Goal: Task Accomplishment & Management: Use online tool/utility

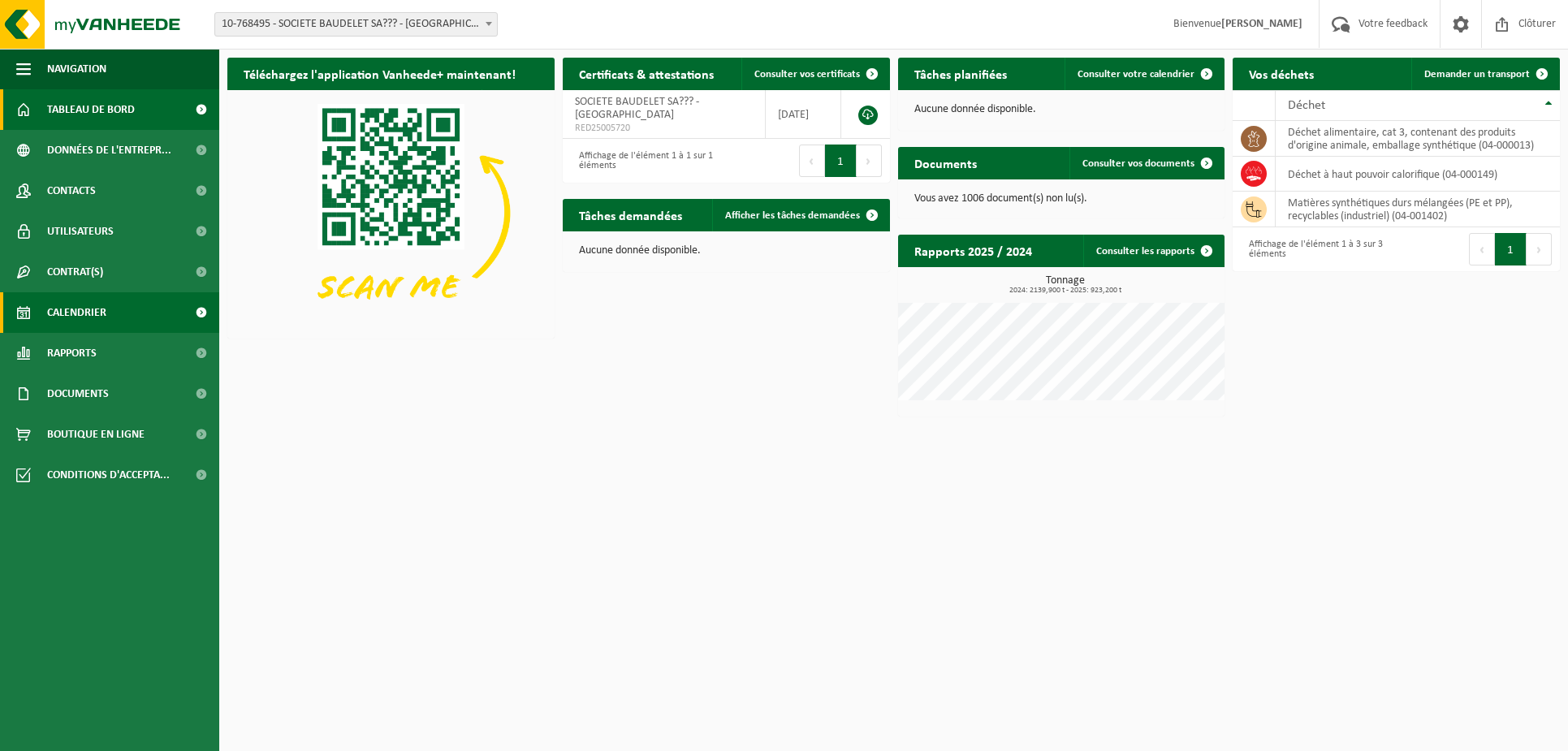
click at [89, 305] on span "Calendrier" at bounding box center [76, 312] width 60 height 40
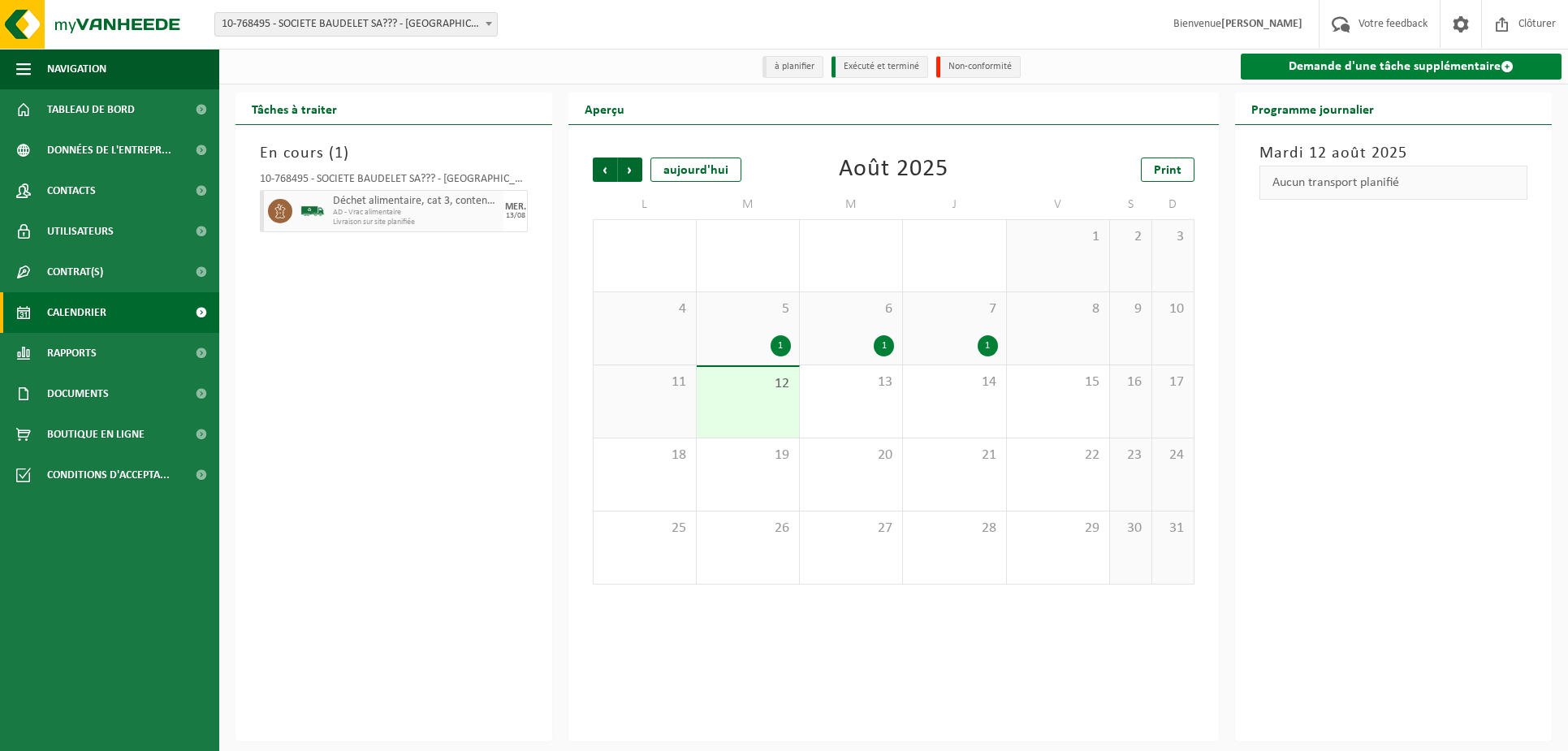
click at [1311, 62] on link "Demande d'une tâche supplémentaire" at bounding box center [1401, 66] width 321 height 26
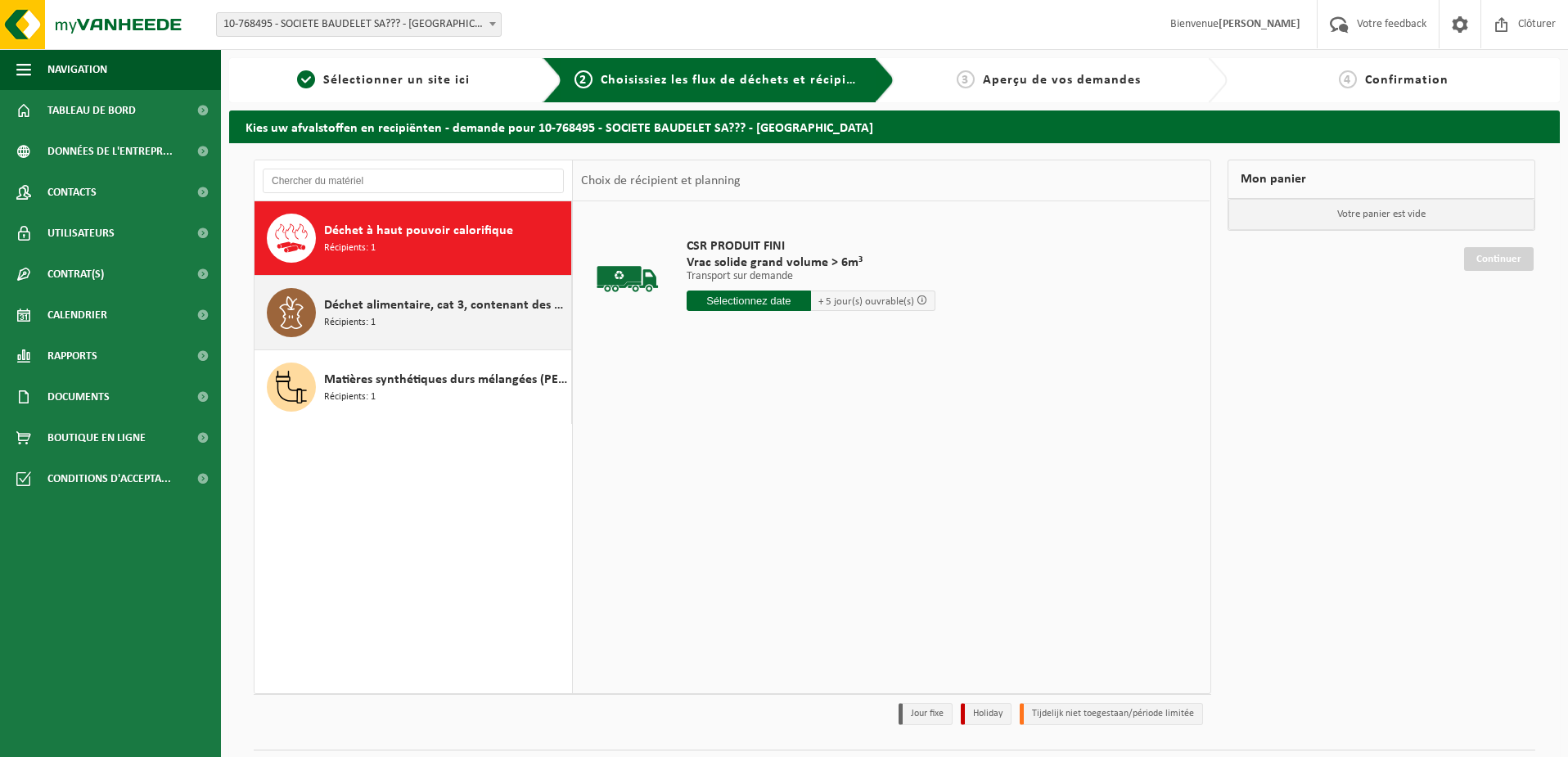
click at [356, 309] on span "Déchet alimentaire, cat 3, contenant des produits d'origine animale, emballage …" at bounding box center [445, 305] width 243 height 19
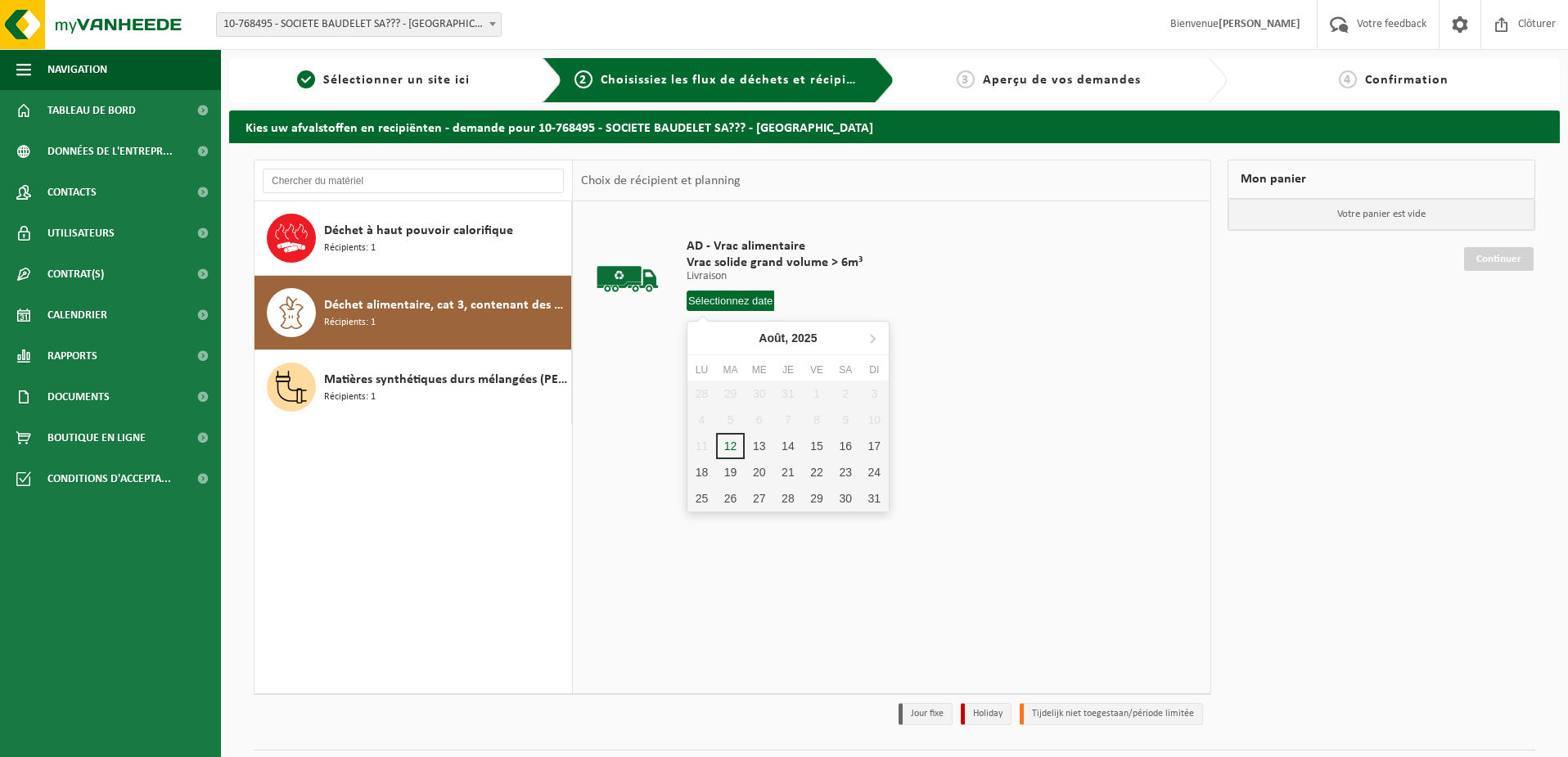
click at [708, 299] on input "text" at bounding box center [730, 301] width 89 height 20
click at [787, 445] on div "14" at bounding box center [787, 446] width 29 height 26
type input "à partir de 2025-08-14"
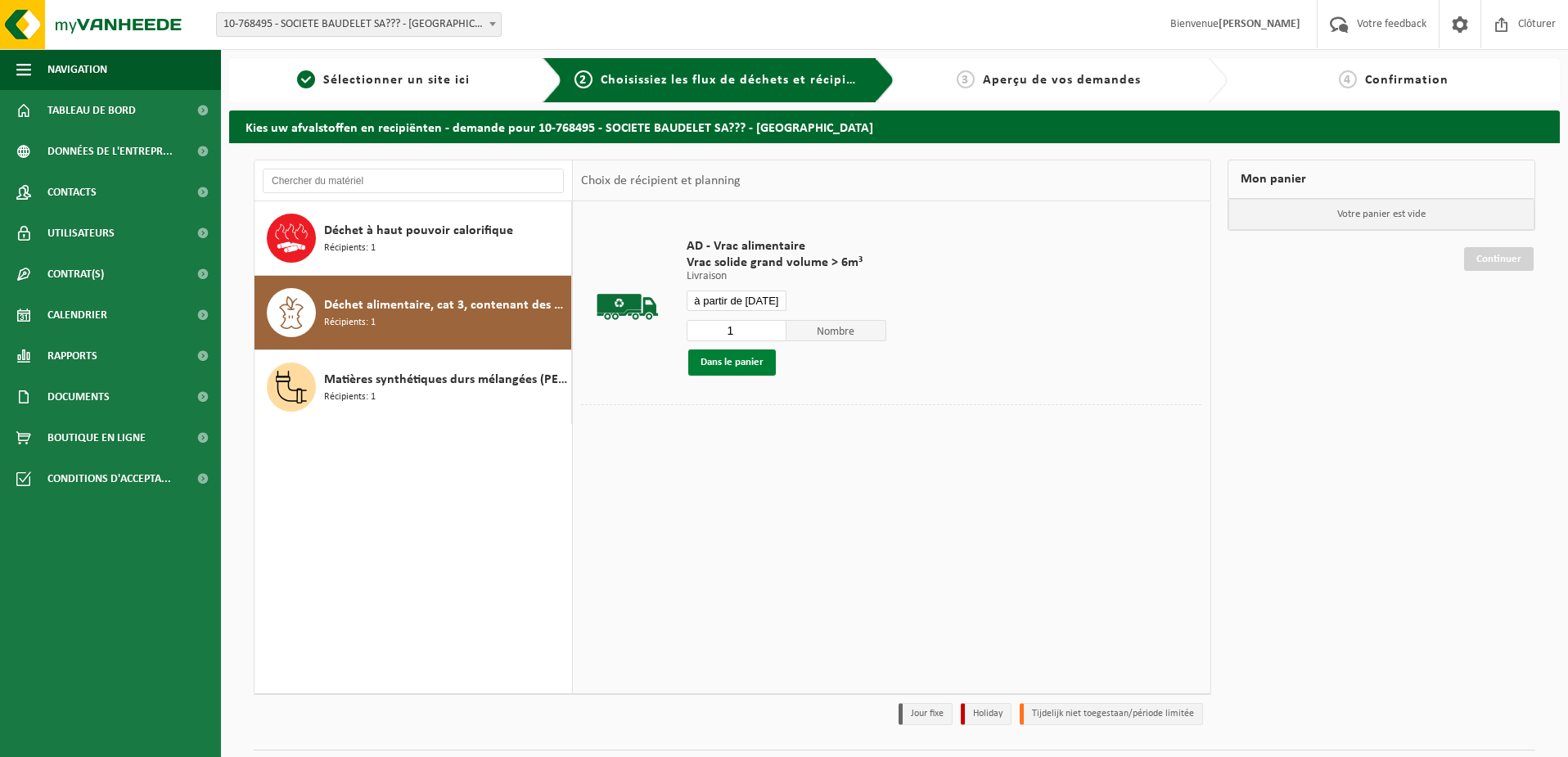
click at [717, 362] on button "Dans le panier" at bounding box center [731, 362] width 88 height 26
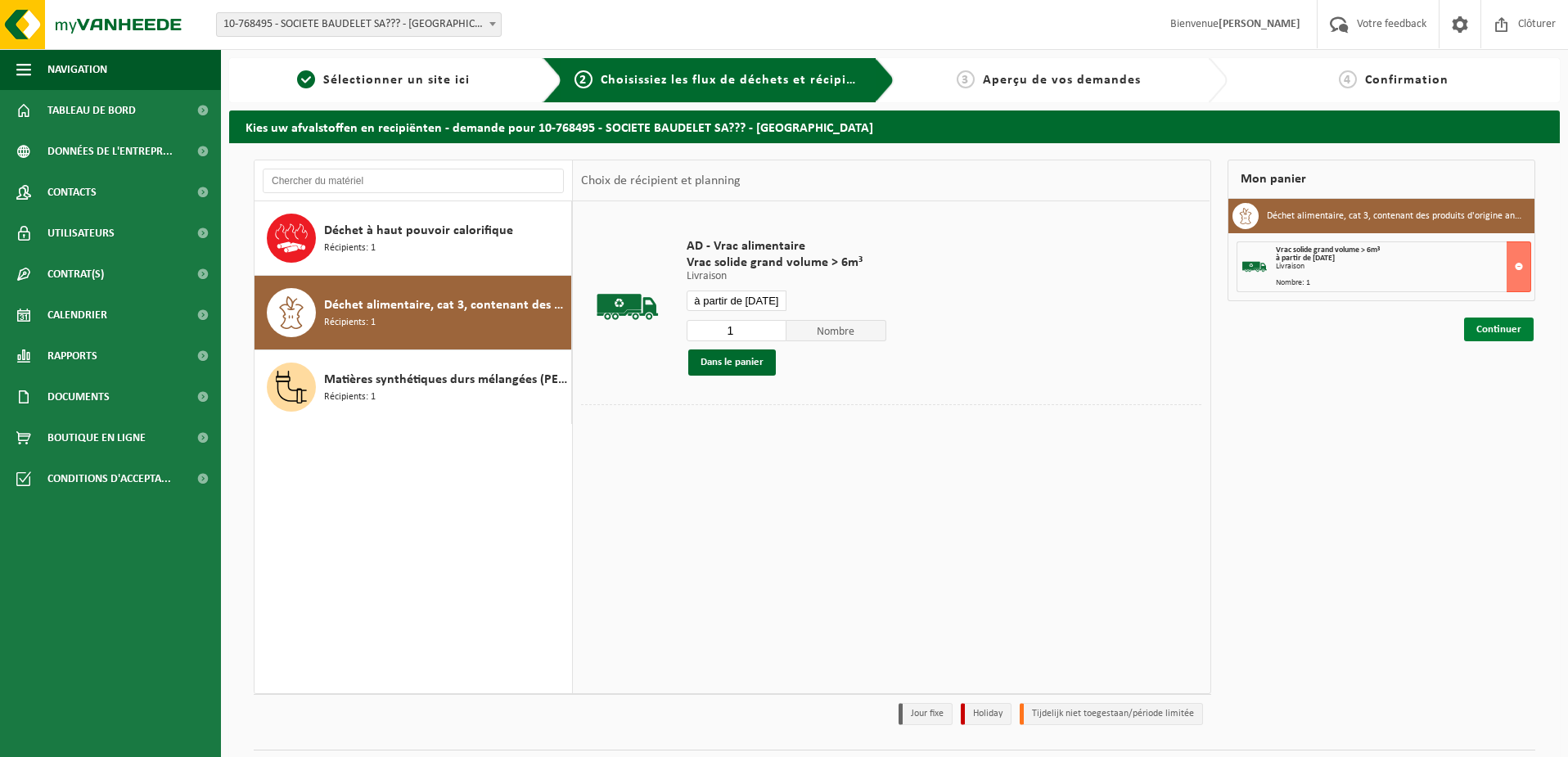
click at [1491, 334] on link "Continuer" at bounding box center [1498, 330] width 69 height 24
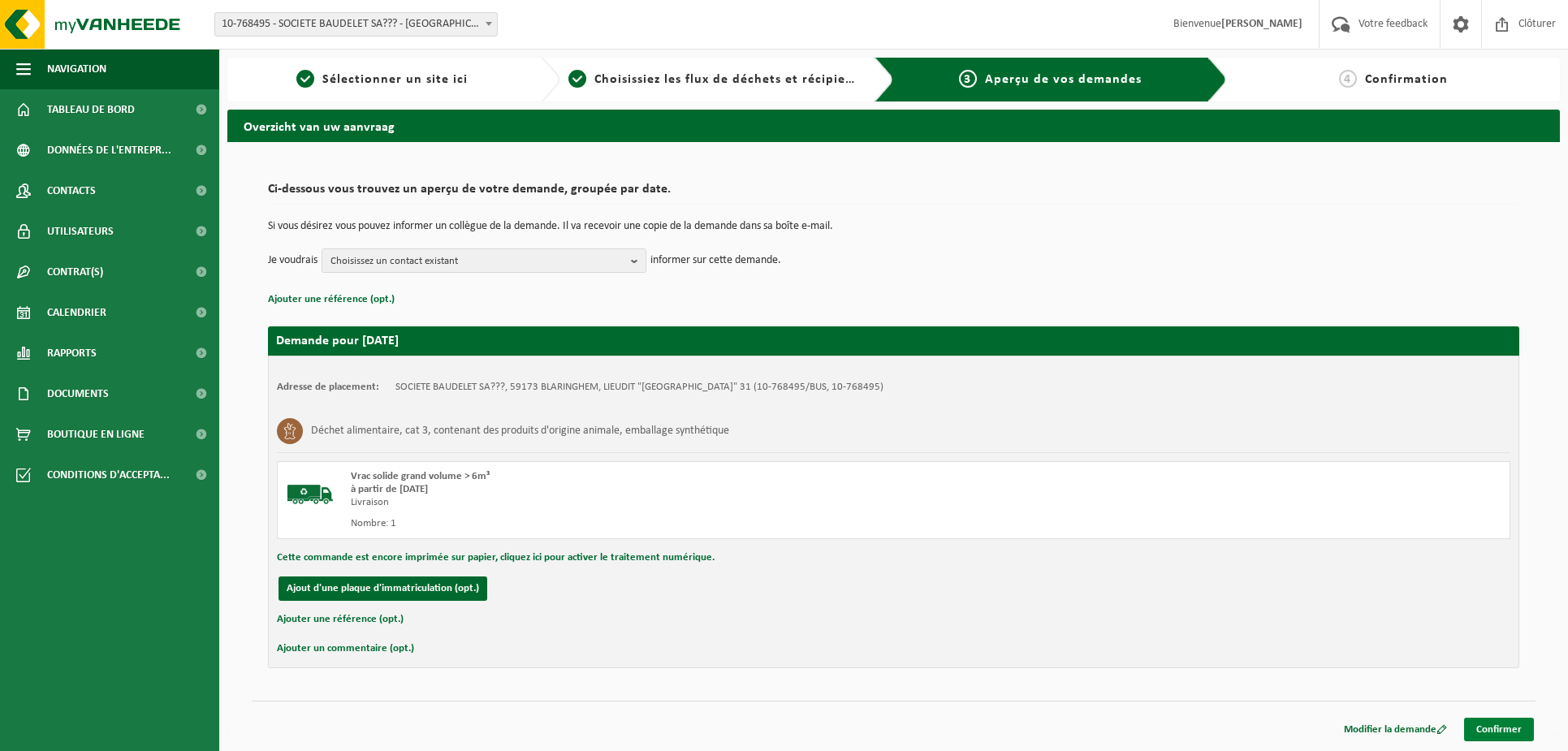
click at [1505, 733] on link "Confirmer" at bounding box center [1499, 729] width 70 height 24
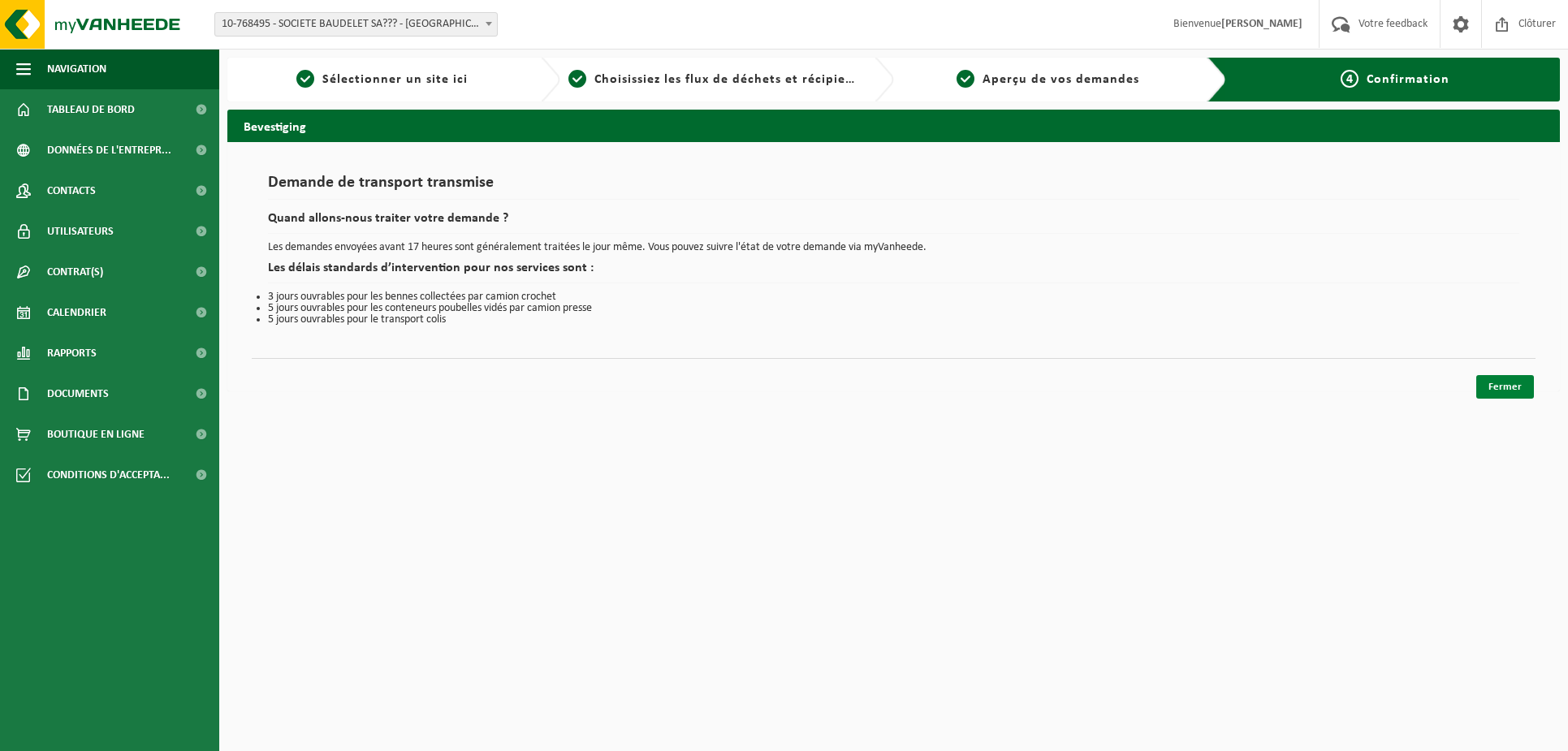
click at [1498, 388] on link "Fermer" at bounding box center [1505, 386] width 58 height 24
